Goal: Task Accomplishment & Management: Use online tool/utility

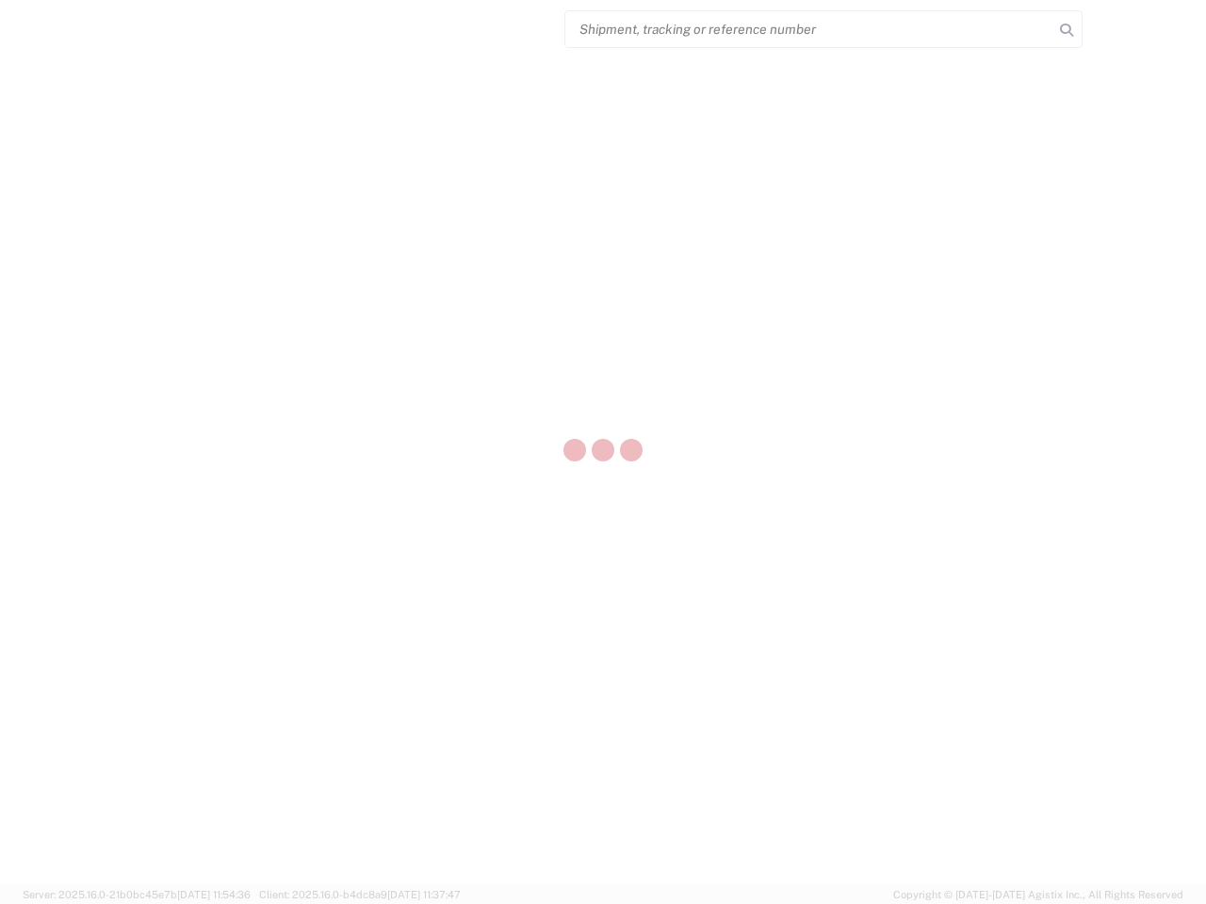
select select "US"
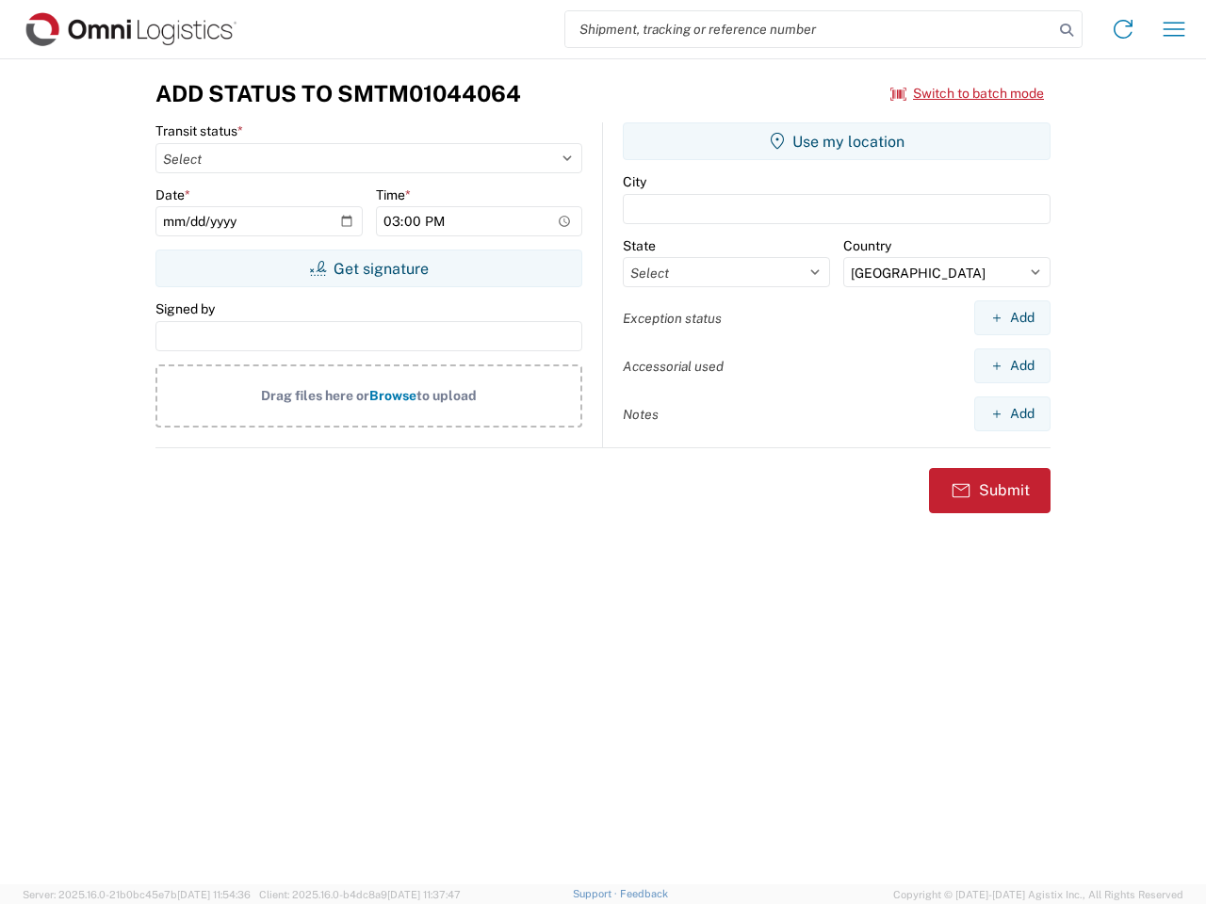
click at [809, 29] on input "search" at bounding box center [809, 29] width 488 height 36
click at [1066, 30] on icon at bounding box center [1066, 30] width 26 height 26
click at [1123, 29] on icon at bounding box center [1123, 29] width 30 height 30
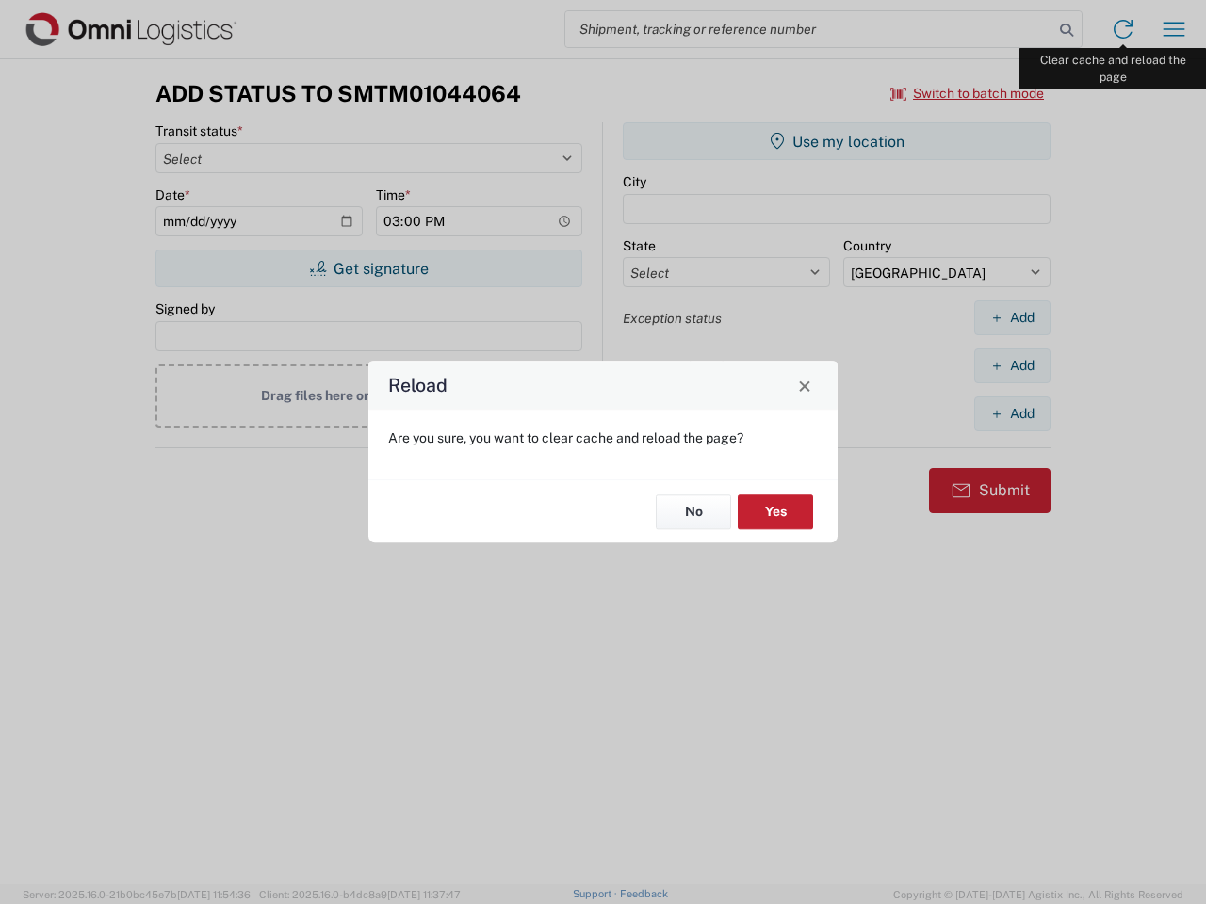
click at [1174, 29] on div "Reload Are you sure, you want to clear cache and reload the page? No Yes" at bounding box center [603, 452] width 1206 height 904
click at [968, 93] on div "Reload Are you sure, you want to clear cache and reload the page? No Yes" at bounding box center [603, 452] width 1206 height 904
click at [368, 269] on div "Reload Are you sure, you want to clear cache and reload the page? No Yes" at bounding box center [603, 452] width 1206 height 904
click at [837, 141] on div "Reload Are you sure, you want to clear cache and reload the page? No Yes" at bounding box center [603, 452] width 1206 height 904
click at [1012, 317] on div "Reload Are you sure, you want to clear cache and reload the page? No Yes" at bounding box center [603, 452] width 1206 height 904
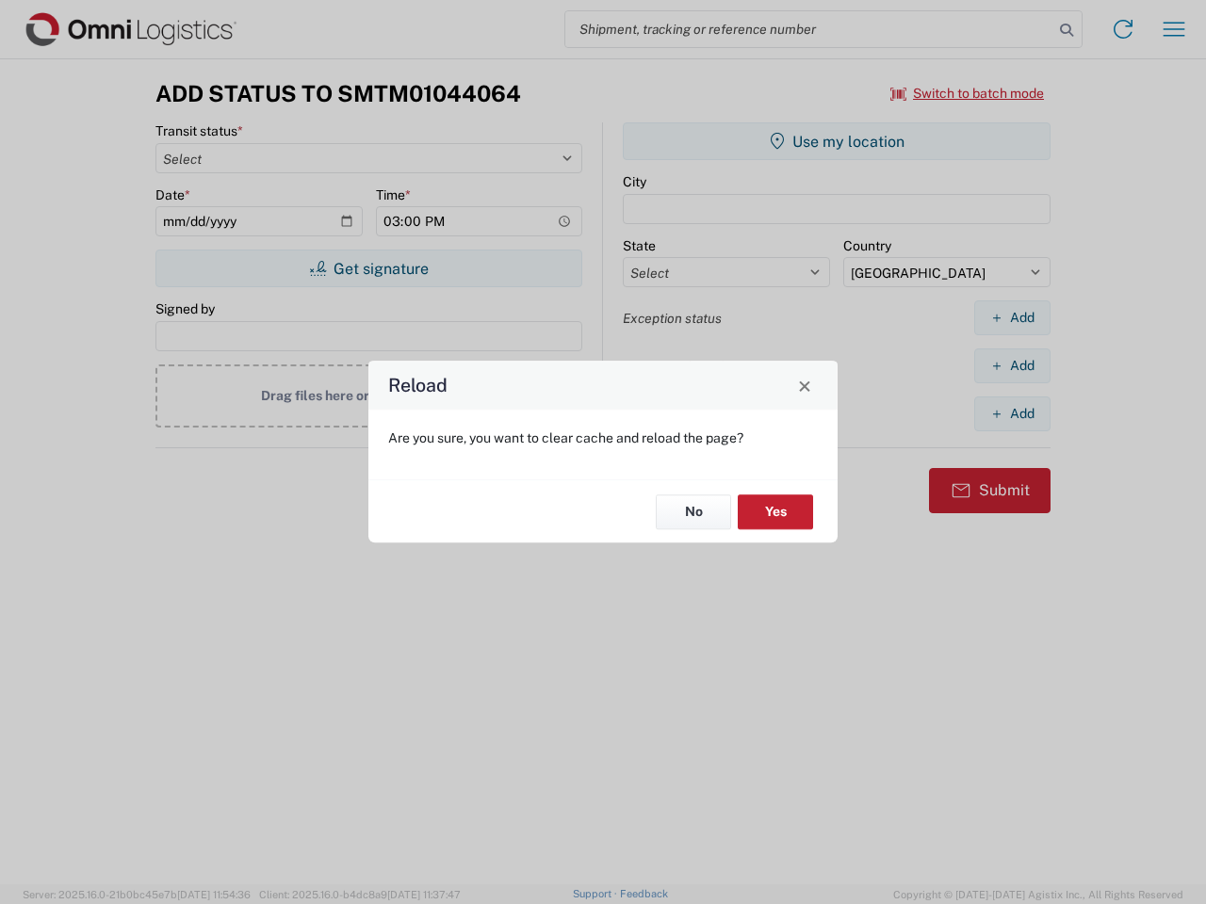
click at [1012, 366] on div "Reload Are you sure, you want to clear cache and reload the page? No Yes" at bounding box center [603, 452] width 1206 height 904
click at [1012, 414] on div "Reload Are you sure, you want to clear cache and reload the page? No Yes" at bounding box center [603, 452] width 1206 height 904
